Goal: Navigation & Orientation: Find specific page/section

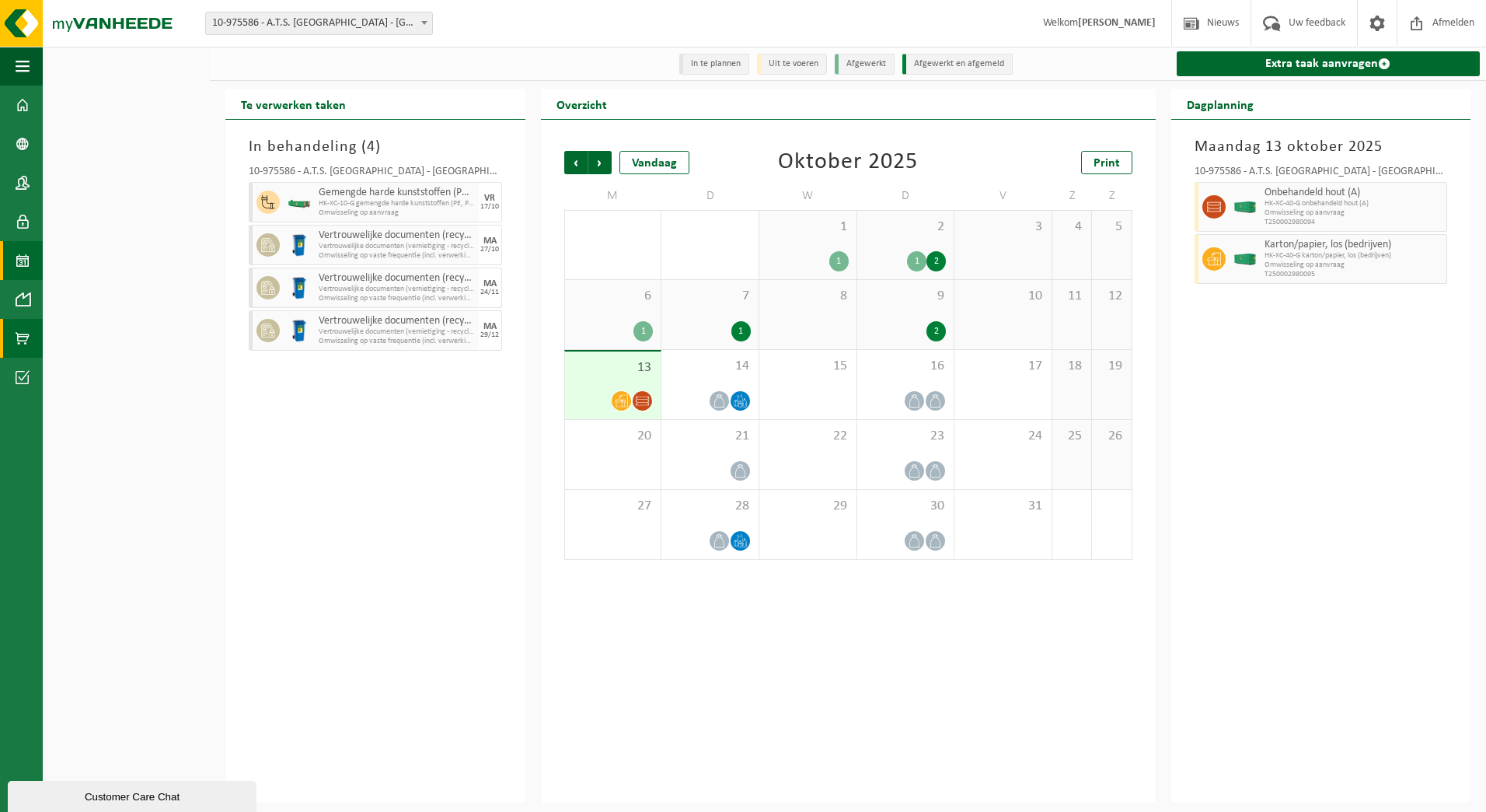
click at [29, 335] on span at bounding box center [22, 338] width 14 height 39
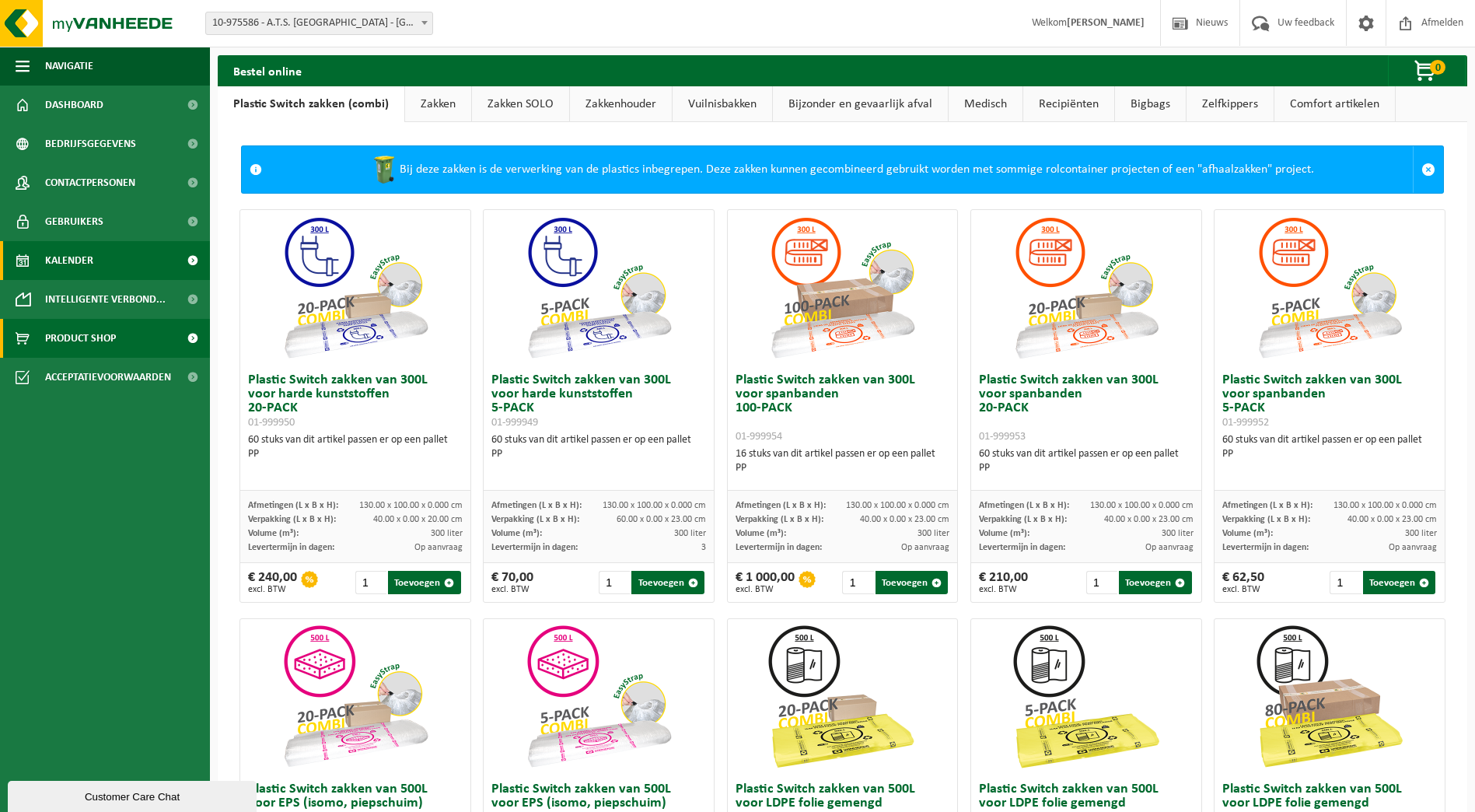
click at [42, 266] on link "Kalender" at bounding box center [104, 261] width 210 height 39
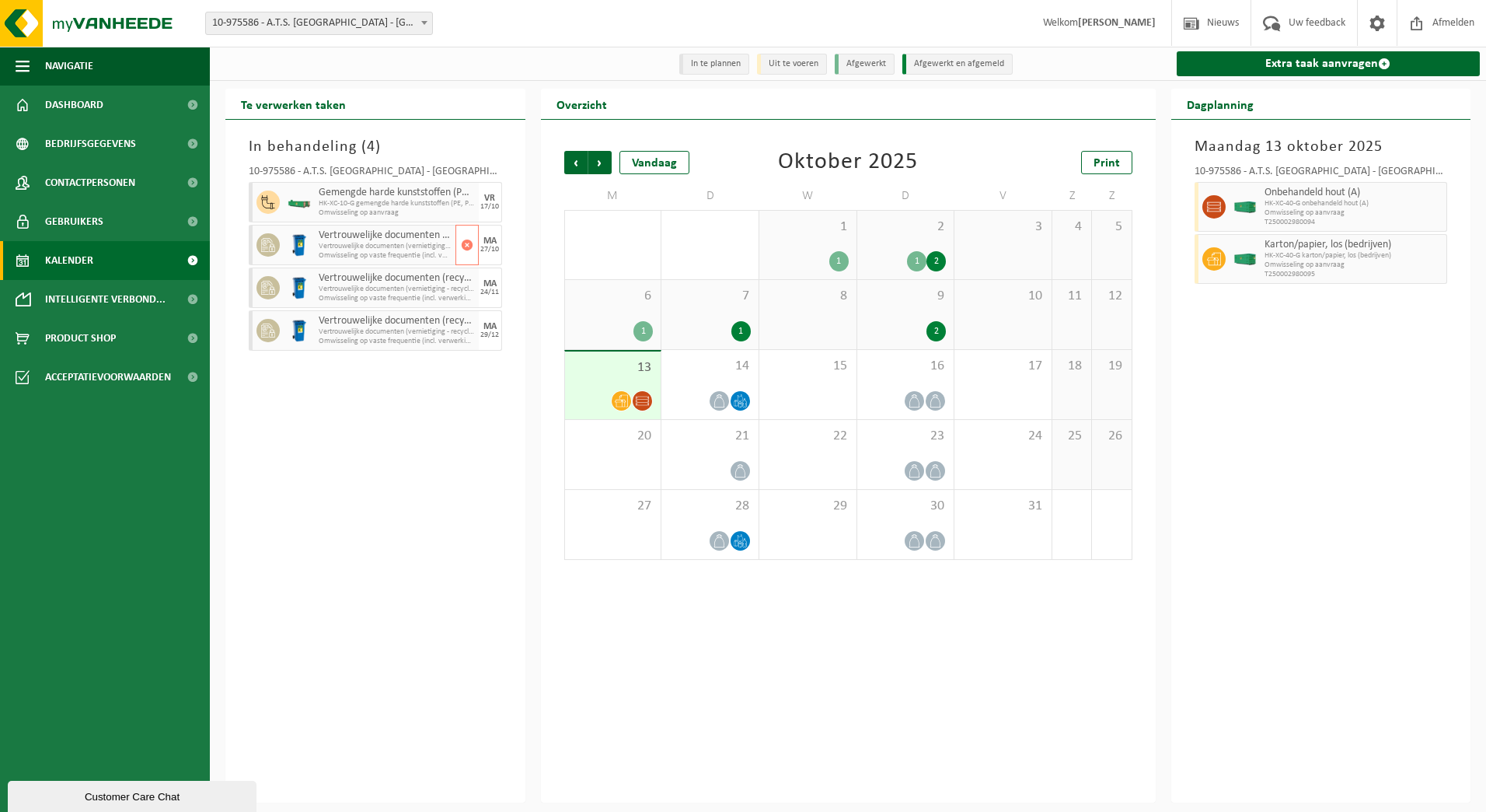
click at [266, 243] on icon at bounding box center [268, 244] width 14 height 14
click at [352, 294] on span "Vertrouwelijke documenten (vernietiging - recyclage)" at bounding box center [385, 290] width 133 height 10
